Goal: Transaction & Acquisition: Purchase product/service

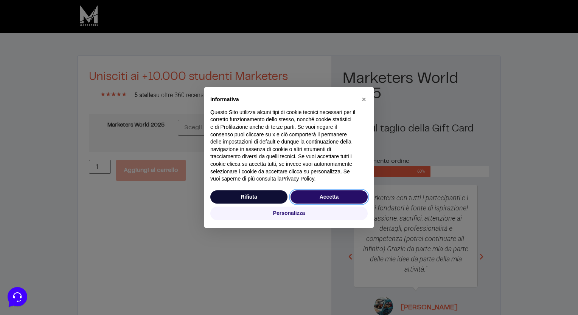
click at [314, 196] on button "Accetta" at bounding box center [328, 198] width 77 height 14
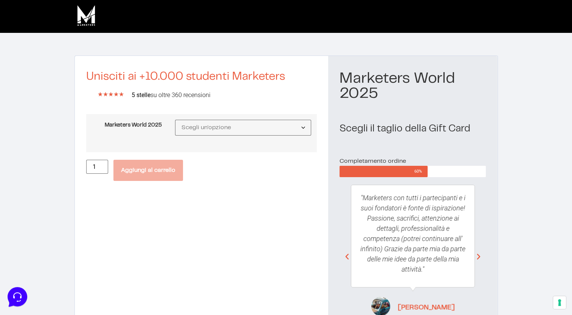
scroll to position [73, 0]
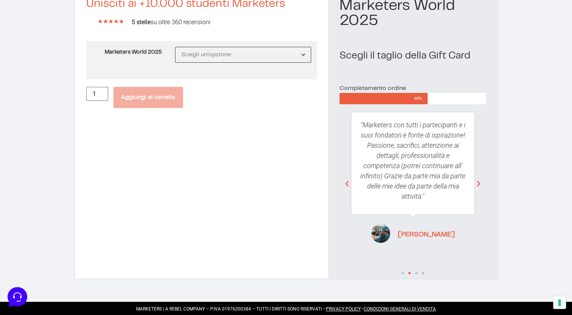
click at [219, 56] on select "Scegli un'opzione MW25 Ticket Standard MW25 Ticket Premium MW25 Ticket Executive" at bounding box center [243, 55] width 137 height 16
click at [175, 47] on select "Scegli un'opzione MW25 Ticket Standard MW25 Ticket Premium MW25 Ticket Executive" at bounding box center [243, 55] width 137 height 16
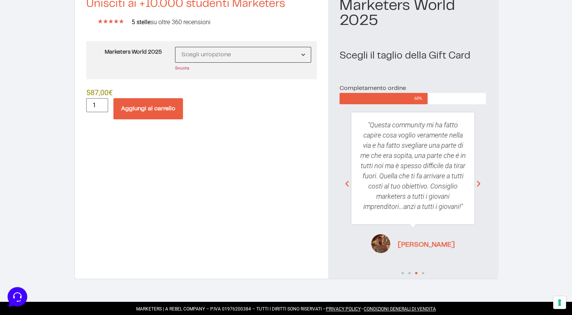
click at [220, 55] on select "Scegli un'opzione MW25 Ticket Standard MW25 Ticket Premium MW25 Ticket Executive" at bounding box center [243, 55] width 137 height 16
click at [175, 47] on select "Scegli un'opzione MW25 Ticket Standard MW25 Ticket Premium MW25 Ticket Executive" at bounding box center [243, 55] width 137 height 16
click at [214, 53] on select "Scegli un'opzione MW25 Ticket Standard MW25 Ticket Premium MW25 Ticket Executive" at bounding box center [243, 55] width 137 height 16
click at [175, 47] on select "Scegli un'opzione MW25 Ticket Standard MW25 Ticket Premium MW25 Ticket Executive" at bounding box center [243, 55] width 137 height 16
select select "MW25 Ticket Standard"
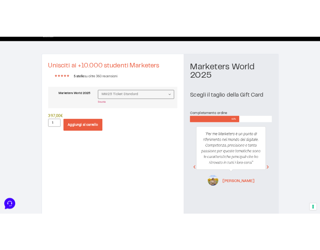
scroll to position [0, 0]
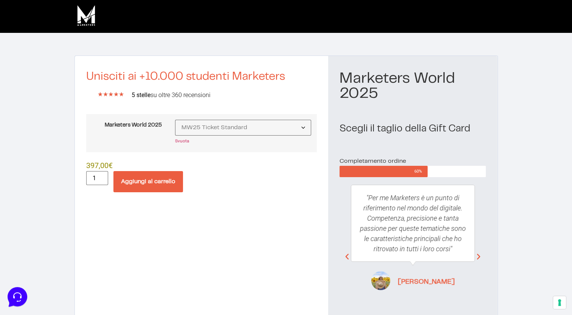
click at [85, 22] on img at bounding box center [86, 15] width 23 height 23
click at [480, 256] on icon "Next slide" at bounding box center [479, 257] width 8 height 8
